Goal: Information Seeking & Learning: Learn about a topic

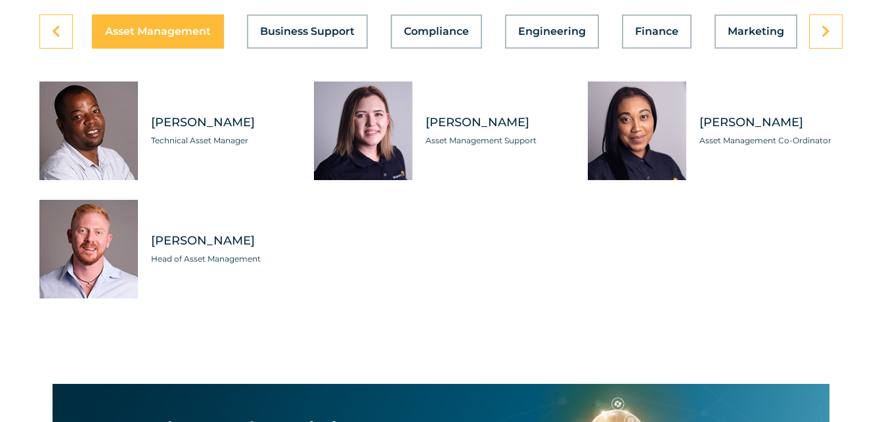
scroll to position [3793, 0]
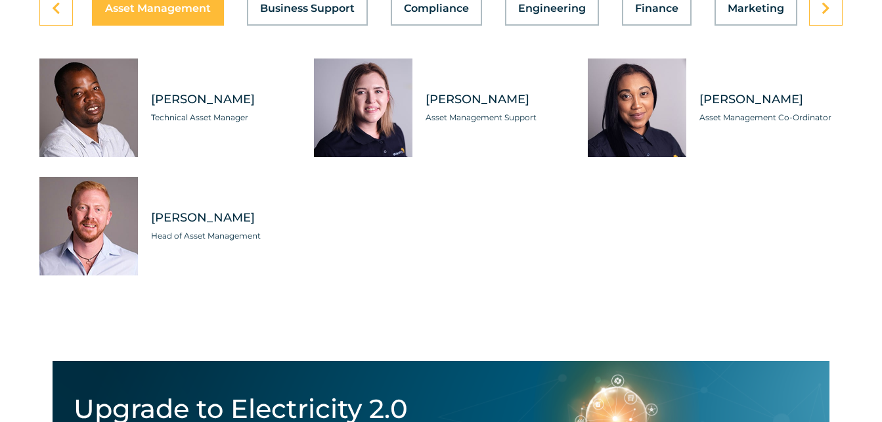
drag, startPoint x: 152, startPoint y: 127, endPoint x: 268, endPoint y: 124, distance: 115.7
click at [268, 108] on span "[PERSON_NAME]" at bounding box center [222, 99] width 143 height 16
copy span "[PERSON_NAME]"
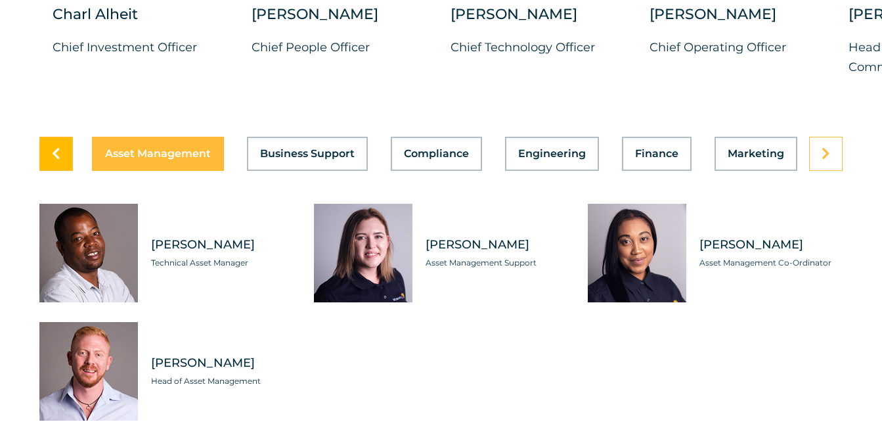
scroll to position [3662, 0]
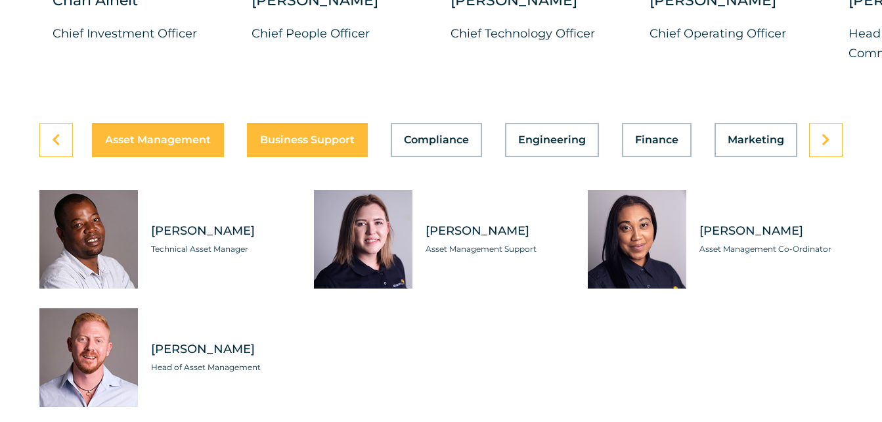
click at [315, 157] on div "Asset Management Business Support Compliance Engineering Finance Marketing O&M …" at bounding box center [441, 140] width 804 height 34
click at [282, 157] on button "Business Support" at bounding box center [307, 140] width 121 height 34
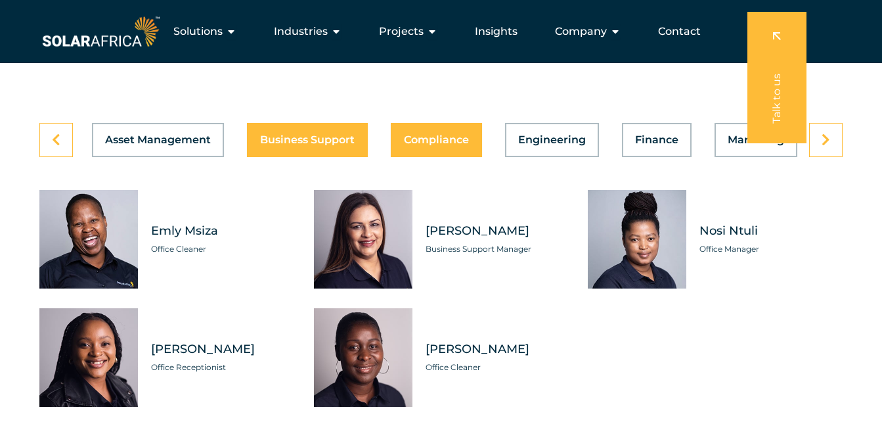
click at [416, 145] on span "Compliance" at bounding box center [436, 140] width 65 height 11
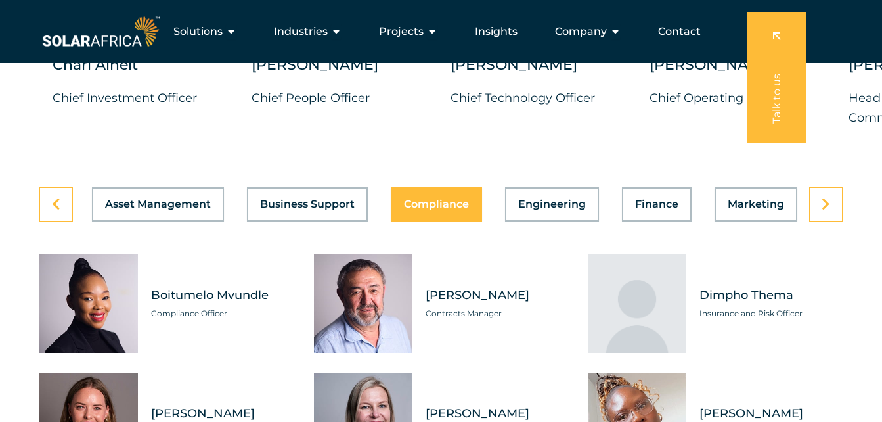
scroll to position [3596, 0]
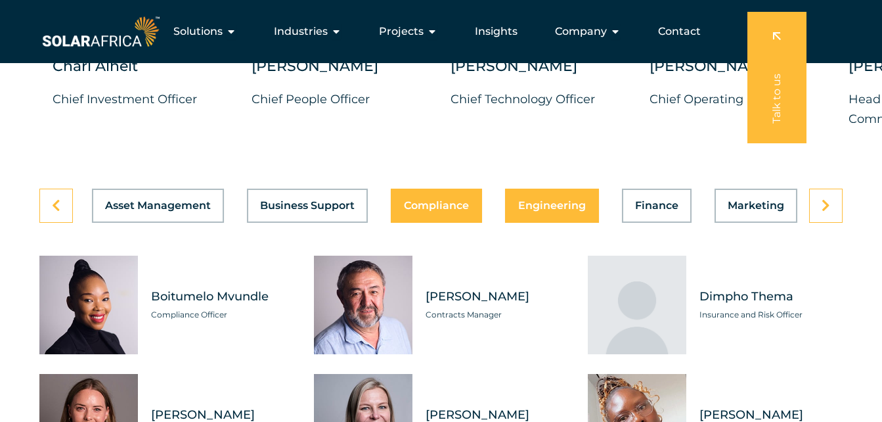
click at [549, 223] on div "Asset Management Business Support Compliance Engineering Finance Marketing O&M …" at bounding box center [441, 206] width 804 height 34
click at [575, 211] on span "Engineering" at bounding box center [552, 205] width 68 height 11
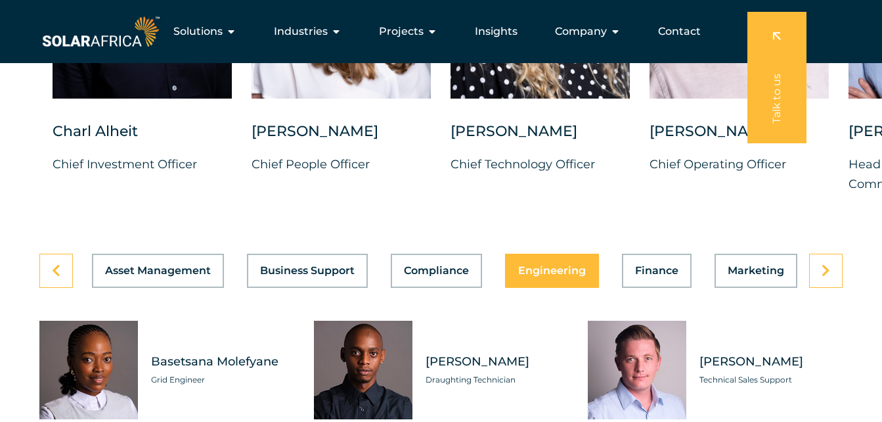
scroll to position [3530, 0]
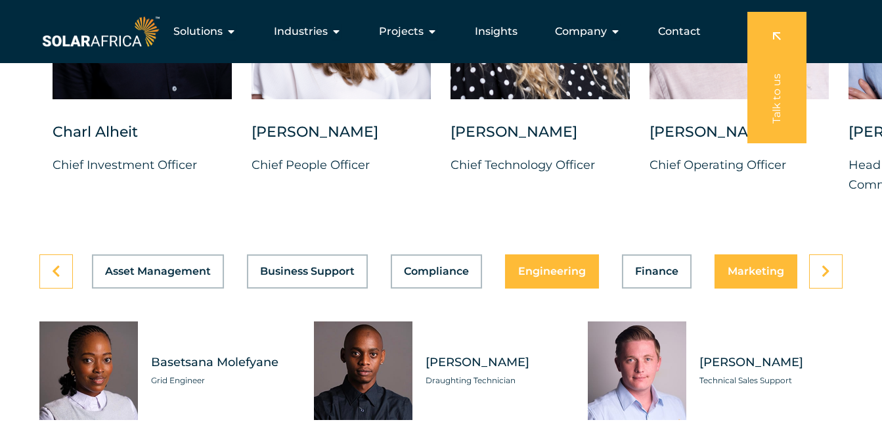
click at [756, 277] on span "Marketing" at bounding box center [756, 271] width 57 height 11
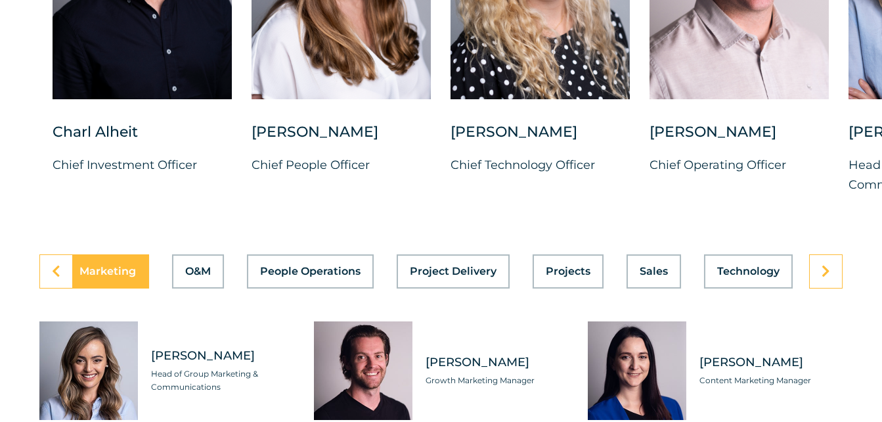
scroll to position [3596, 0]
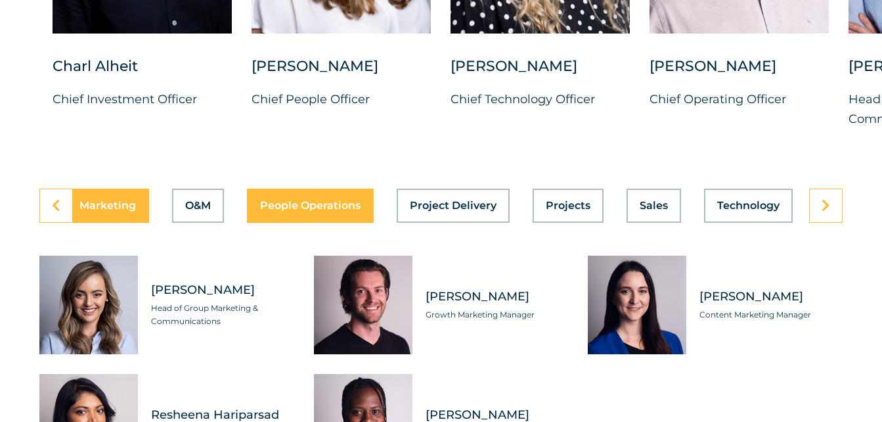
click at [297, 223] on div "Asset Management Business Support Compliance Engineering Finance Marketing O&M …" at bounding box center [441, 206] width 804 height 34
click at [315, 223] on button "People Operations" at bounding box center [310, 206] width 127 height 34
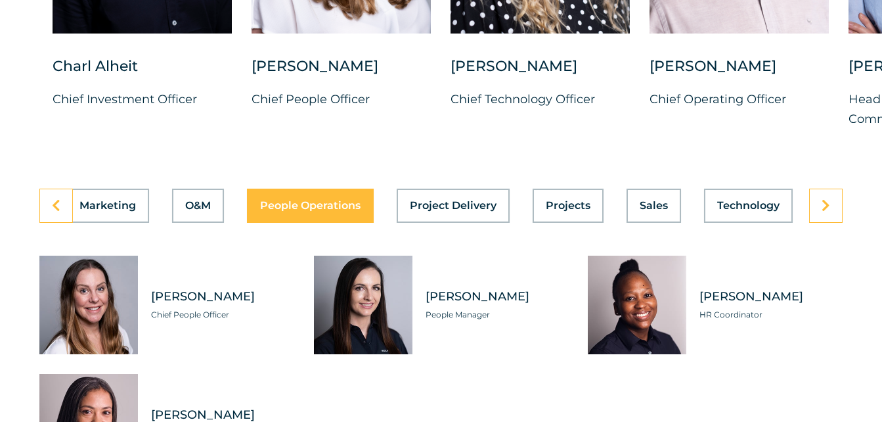
scroll to position [3727, 0]
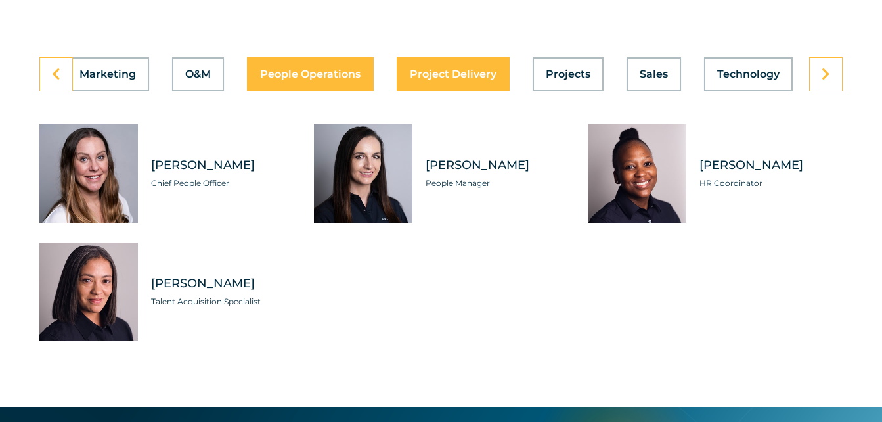
click at [428, 91] on button "Project Delivery" at bounding box center [453, 74] width 113 height 34
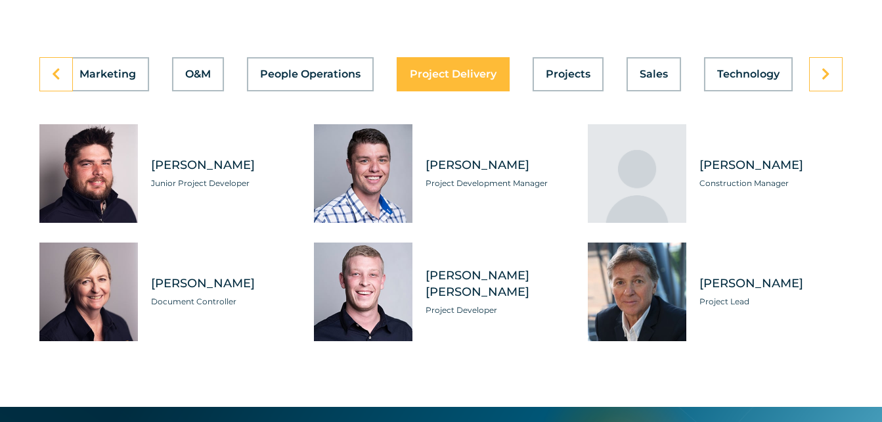
scroll to position [0, 649]
click at [551, 80] on span "Projects" at bounding box center [568, 74] width 45 height 11
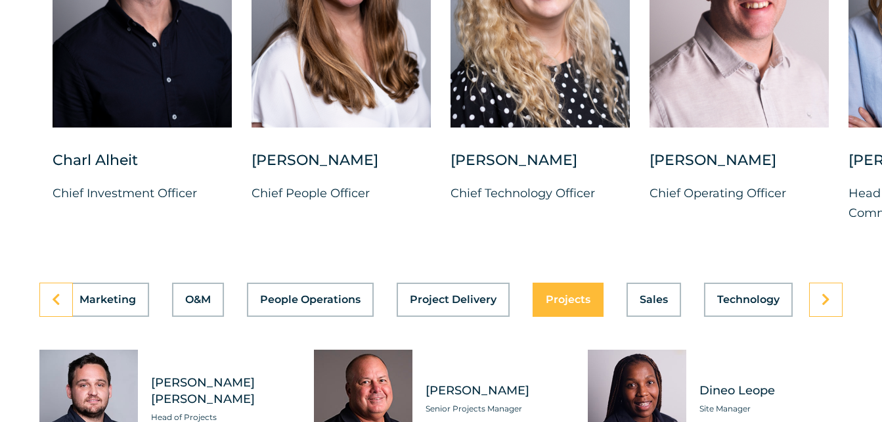
scroll to position [3530, 0]
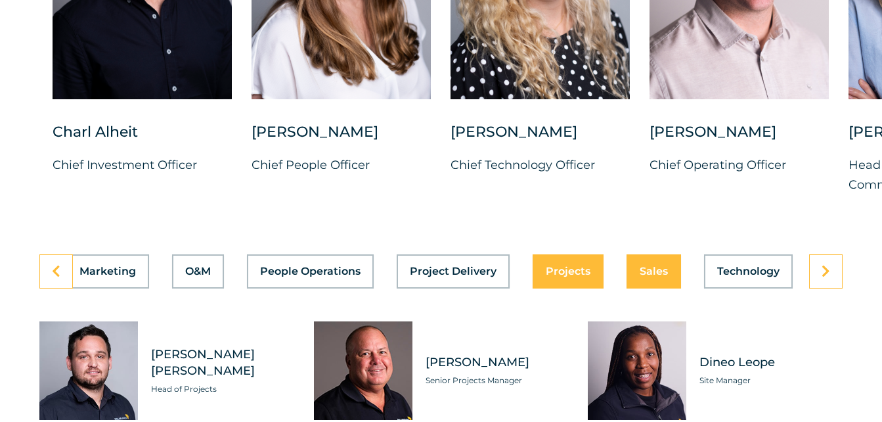
click at [658, 277] on span "Sales" at bounding box center [654, 271] width 28 height 11
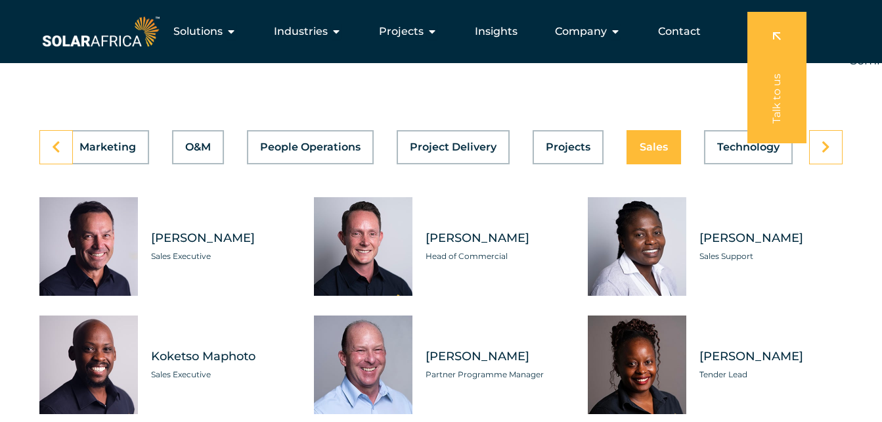
scroll to position [3596, 0]
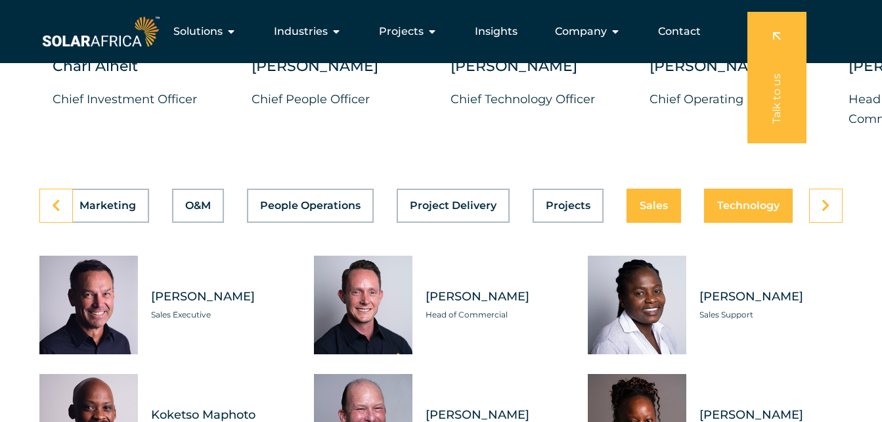
click at [759, 223] on div "Asset Management Business Support Compliance Engineering Finance Marketing O&M …" at bounding box center [441, 206] width 804 height 34
click at [767, 211] on span "Technology" at bounding box center [748, 205] width 62 height 11
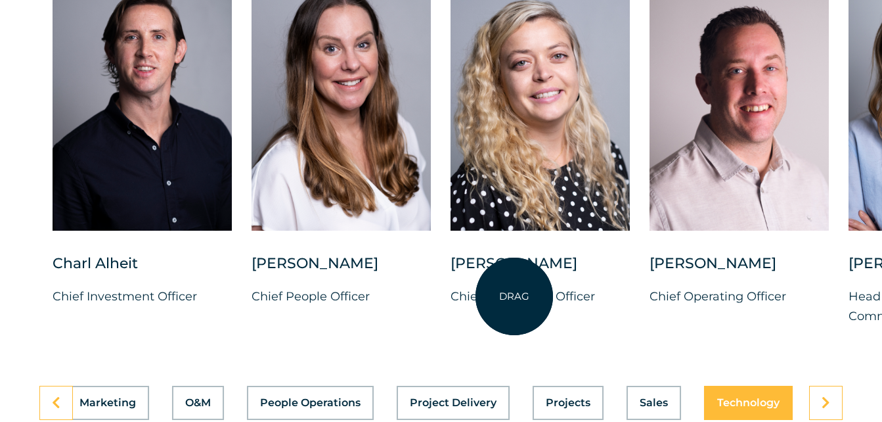
scroll to position [3530, 0]
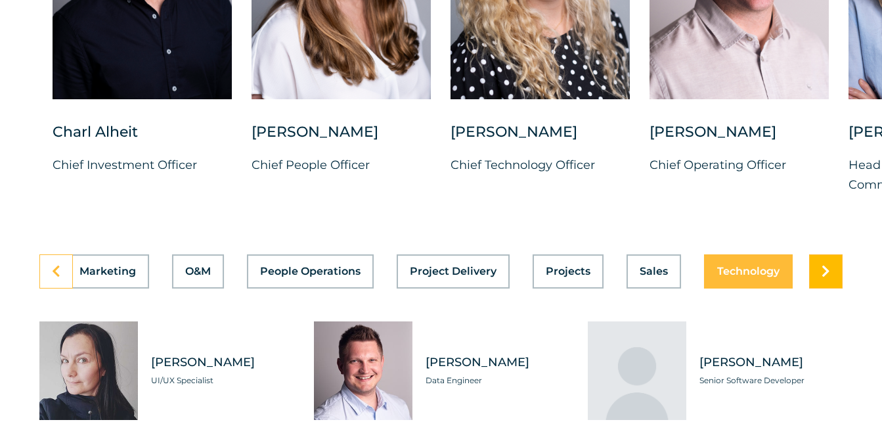
click at [819, 288] on link at bounding box center [826, 271] width 34 height 34
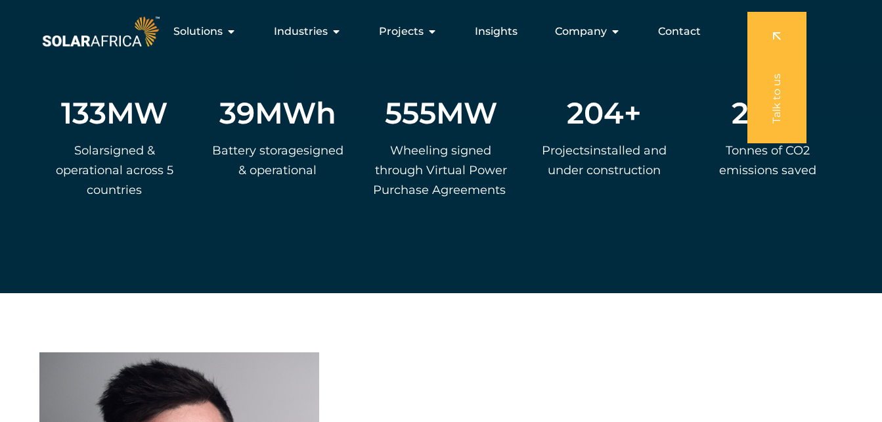
scroll to position [2610, 0]
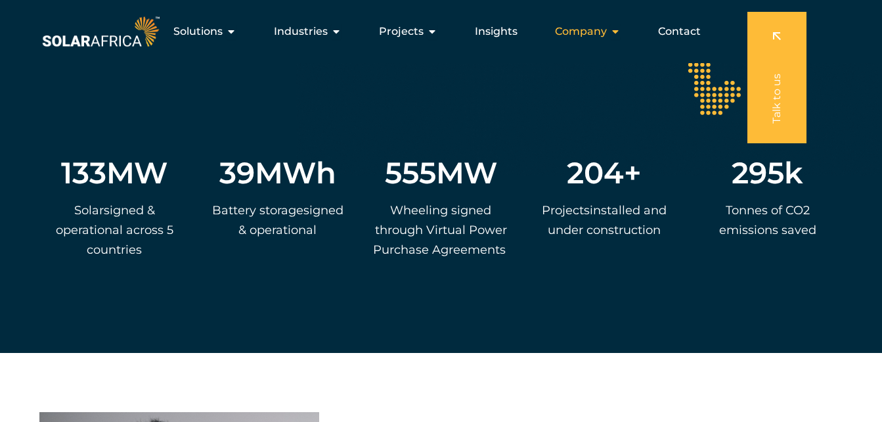
click at [616, 33] on icon "Menu" at bounding box center [615, 31] width 11 height 11
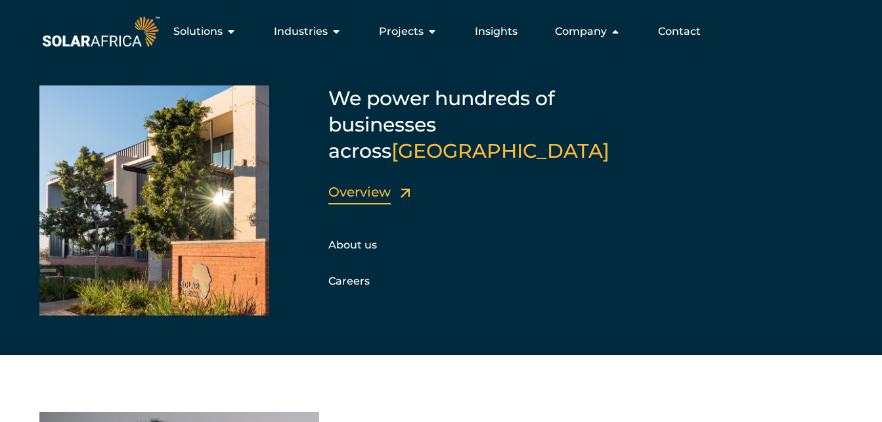
click at [338, 184] on link "Overview" at bounding box center [360, 192] width 62 height 16
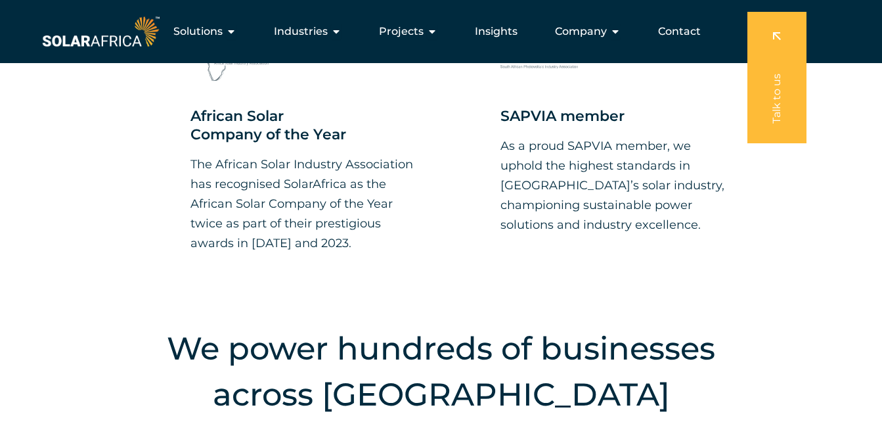
scroll to position [1248, 0]
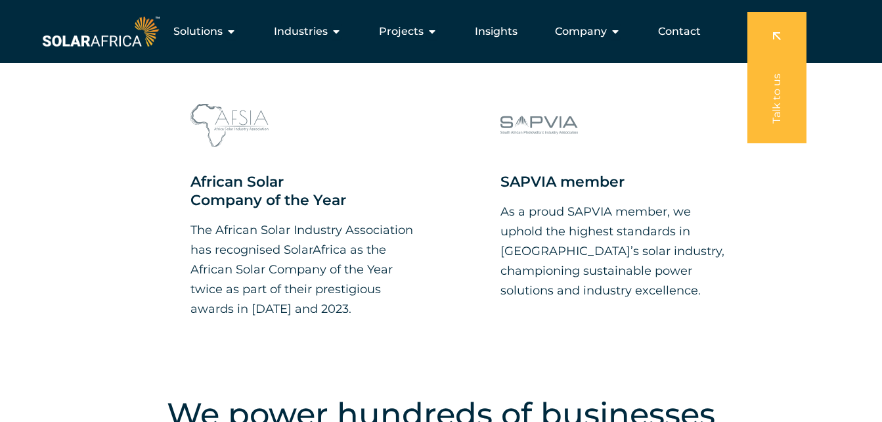
drag, startPoint x: 194, startPoint y: 187, endPoint x: 378, endPoint y: 310, distance: 222.1
click at [380, 314] on div "African Solar Company of the Year The African Solar Industry Association has re…" at bounding box center [303, 246] width 224 height 146
copy div "African Solar Company of the Year The African Solar Industry Association has re…"
